Goal: Use online tool/utility: Utilize a website feature to perform a specific function

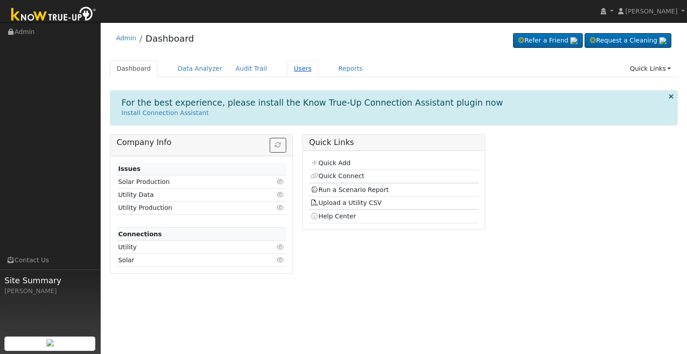
click at [291, 68] on link "Users" at bounding box center [302, 68] width 31 height 17
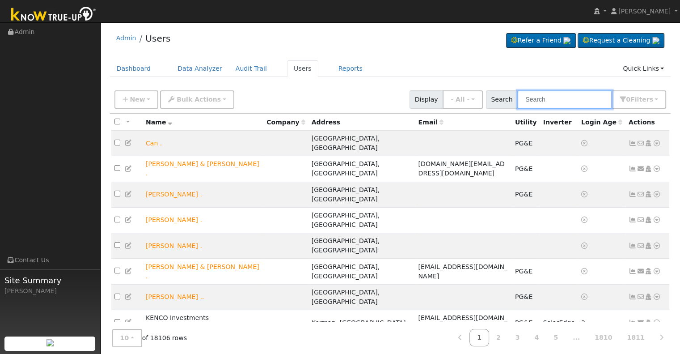
click at [548, 100] on input "text" at bounding box center [565, 99] width 95 height 18
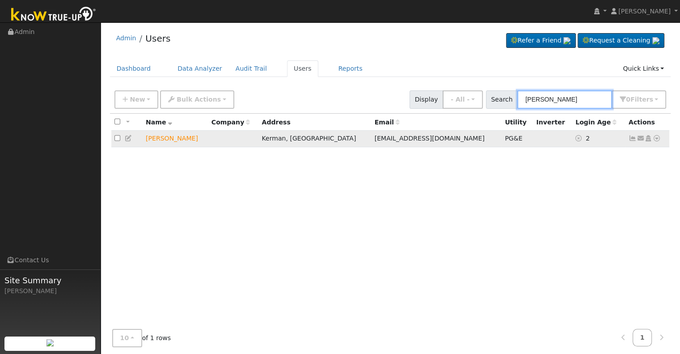
type input "david koch"
click at [658, 138] on icon at bounding box center [657, 138] width 8 height 6
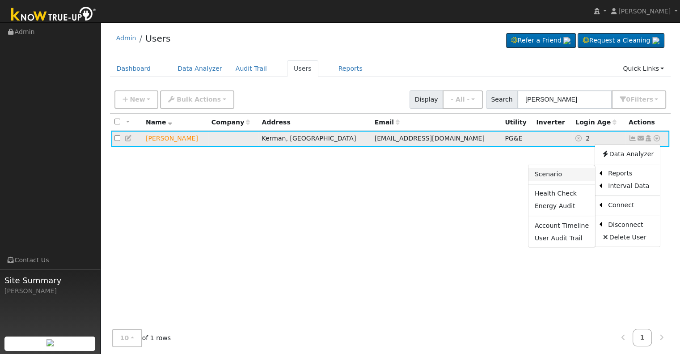
click at [563, 172] on link "Scenario" at bounding box center [562, 174] width 67 height 13
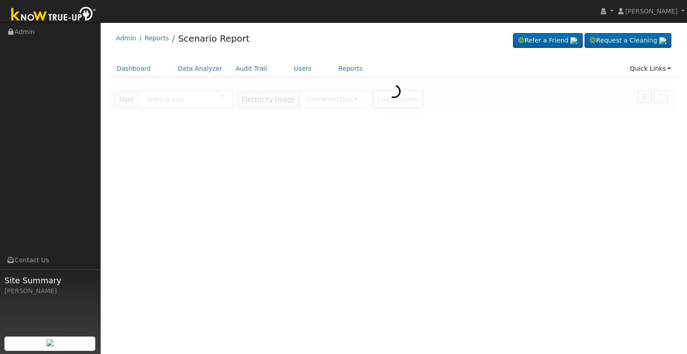
type input "[PERSON_NAME]"
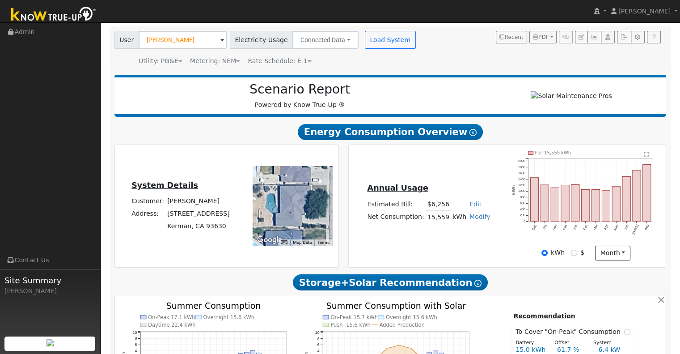
scroll to position [74, 0]
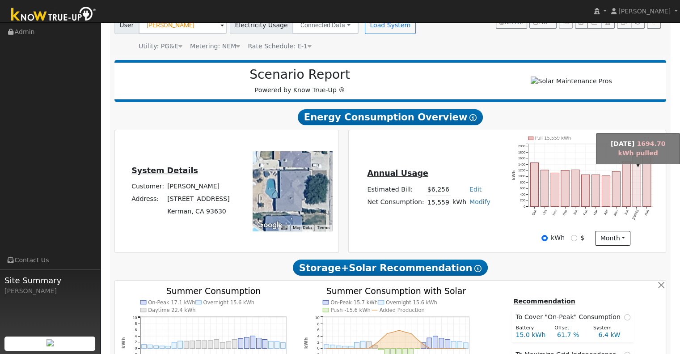
click at [639, 198] on rect "onclick=""" at bounding box center [637, 180] width 8 height 51
click at [0, 0] on div at bounding box center [0, 0] width 0 height 0
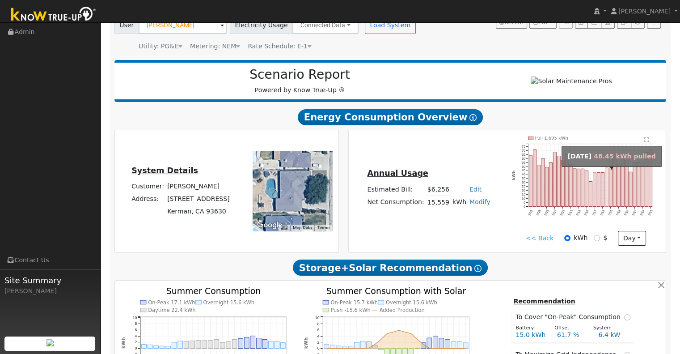
click at [607, 196] on rect "onclick=""" at bounding box center [606, 187] width 3 height 39
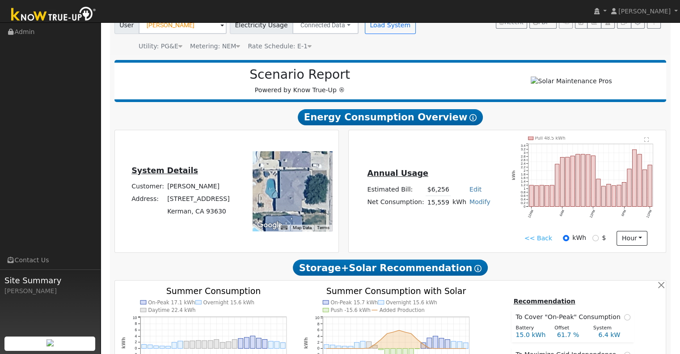
click at [535, 239] on link "<< Back" at bounding box center [539, 238] width 28 height 9
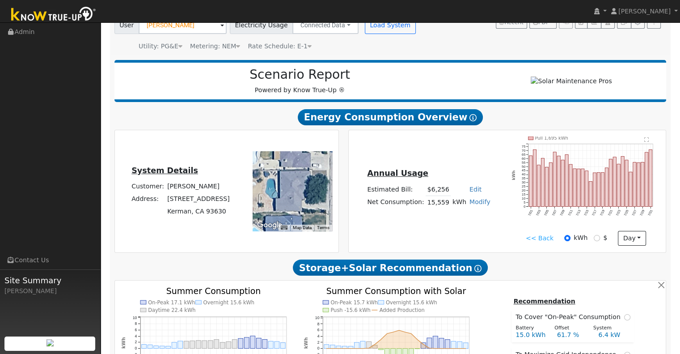
click at [539, 240] on link "<< Back" at bounding box center [540, 238] width 28 height 9
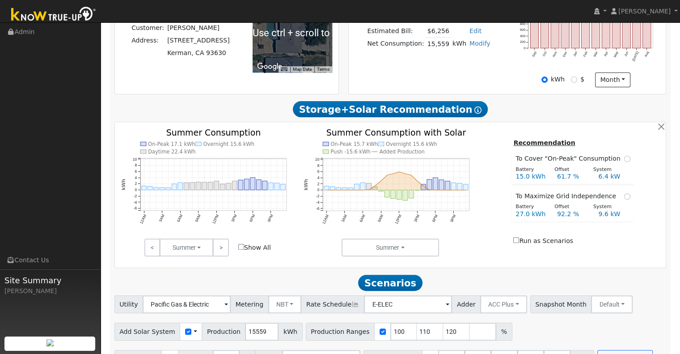
scroll to position [259, 0]
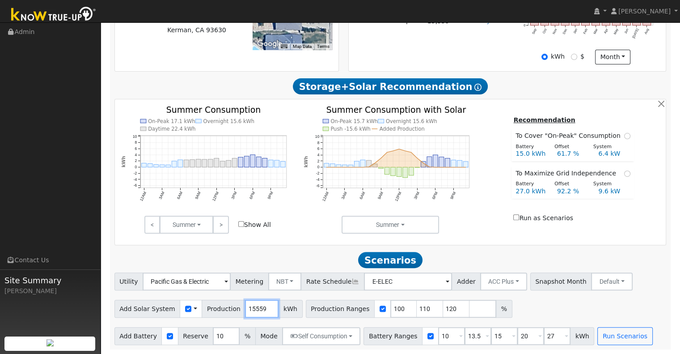
drag, startPoint x: 257, startPoint y: 308, endPoint x: 231, endPoint y: 312, distance: 26.3
click at [231, 312] on div "Add Solar System Use CSV Data Production 15559 kWh" at bounding box center [209, 309] width 188 height 18
type input "17765"
click at [443, 306] on input "120" at bounding box center [456, 309] width 27 height 18
type input "1"
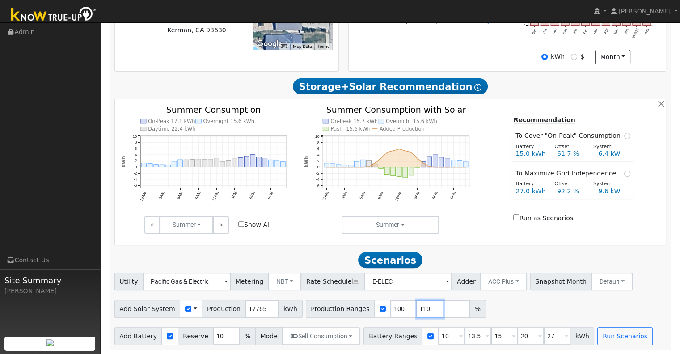
click at [417, 307] on input "110" at bounding box center [430, 309] width 27 height 18
type input "1"
click at [438, 333] on input "10" at bounding box center [451, 336] width 27 height 18
type input "13.5"
type input "15"
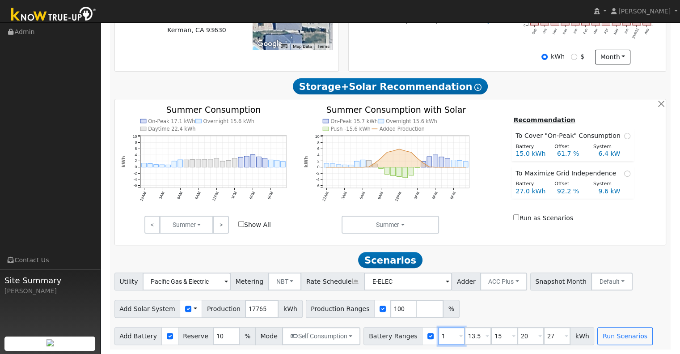
type input "20"
type input "27"
type input "15"
type input "20"
type input "27"
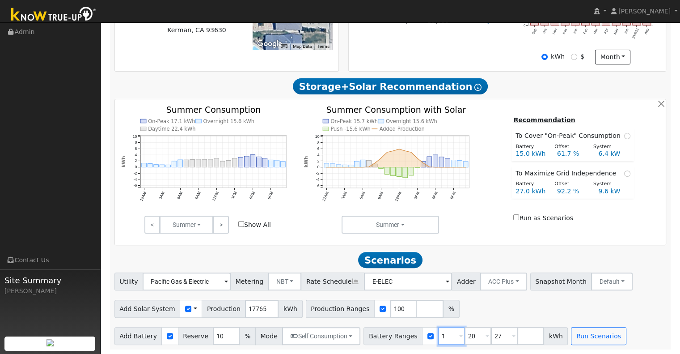
type input "20"
type input "27"
type input "20"
click at [491, 334] on input "number" at bounding box center [504, 336] width 27 height 18
type input "30"
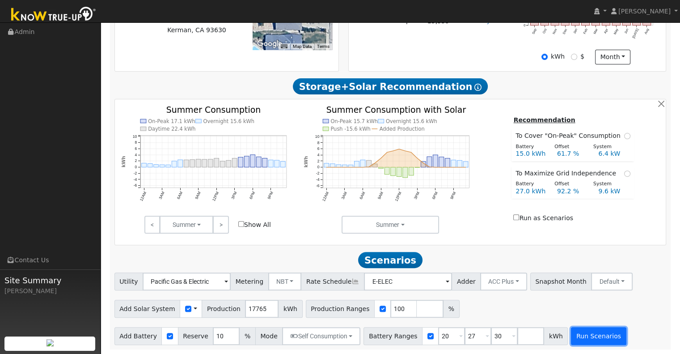
click at [572, 331] on button "Run Scenarios" at bounding box center [598, 336] width 55 height 18
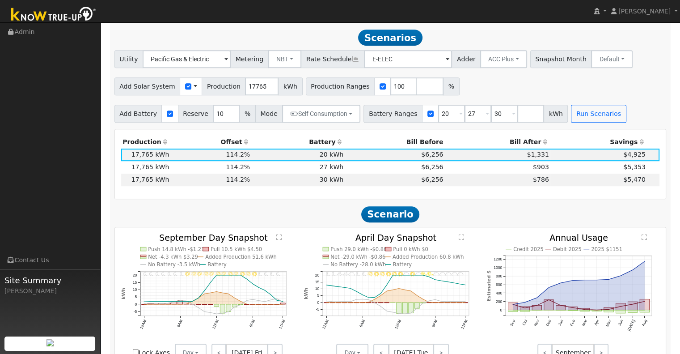
scroll to position [483, 0]
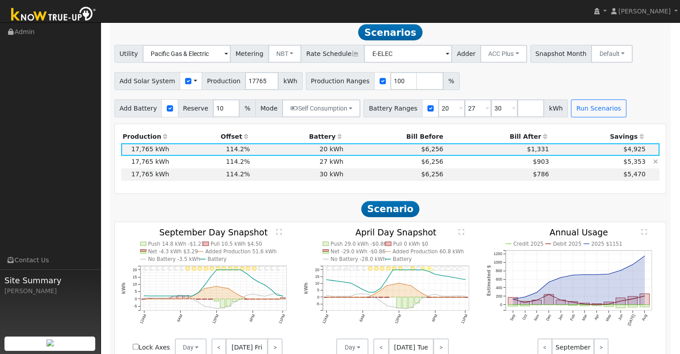
click at [470, 163] on td "$903" at bounding box center [498, 162] width 106 height 13
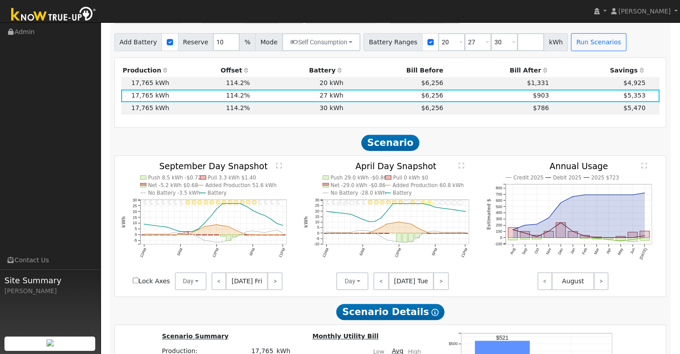
scroll to position [543, 0]
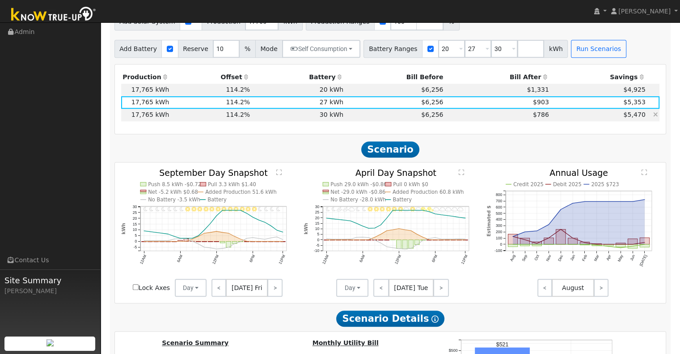
click at [454, 118] on td "$786" at bounding box center [498, 115] width 106 height 13
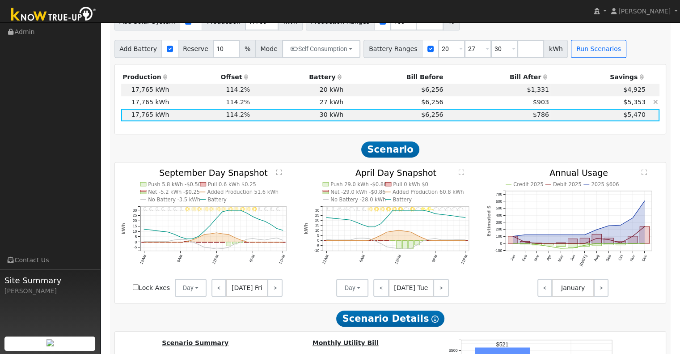
click at [483, 105] on td "$903" at bounding box center [498, 102] width 106 height 13
